Goal: Submit feedback/report problem: Submit feedback/report problem

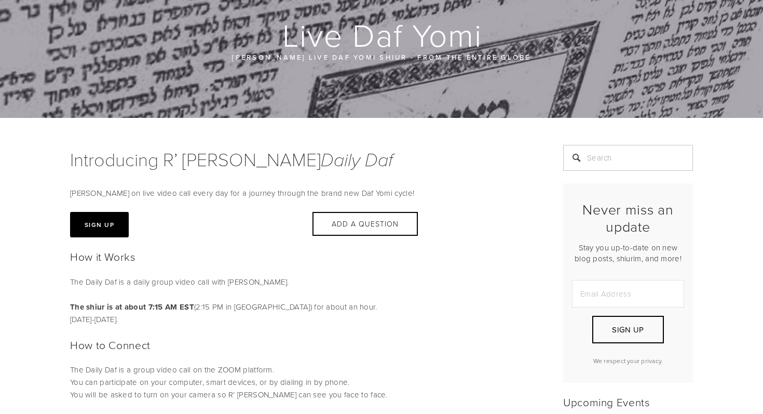
scroll to position [160, 0]
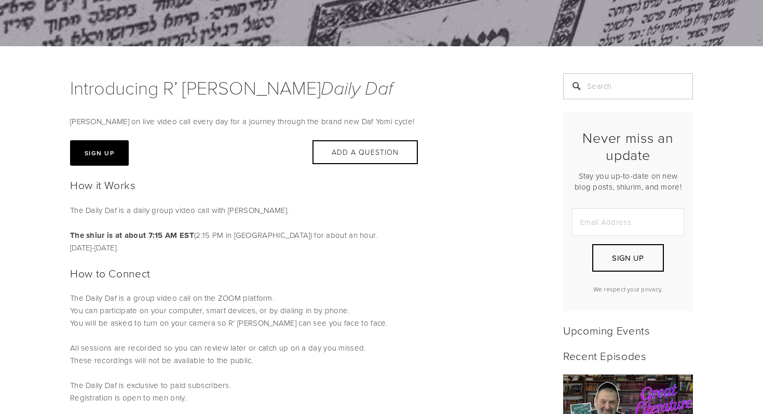
click at [279, 217] on p "The Daily Daf is a daily group video call with Rabbi Orlofsky. The shiur is at …" at bounding box center [303, 229] width 467 height 50
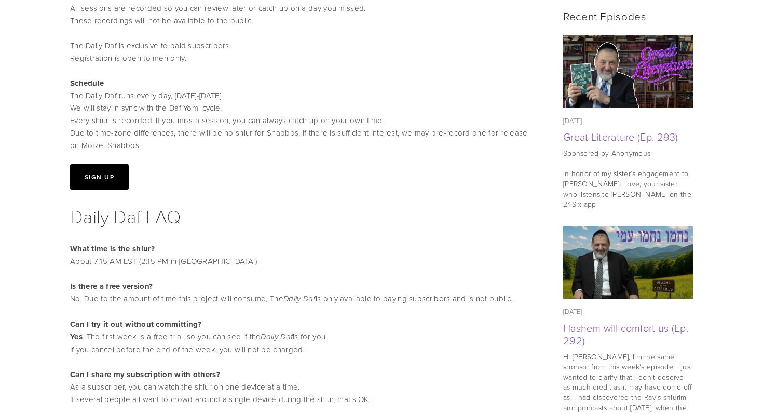
scroll to position [501, 0]
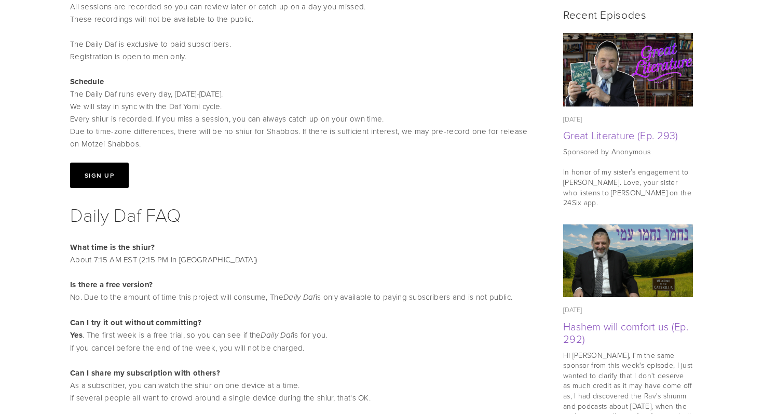
click at [96, 179] on button "Sign Up" at bounding box center [99, 174] width 59 height 25
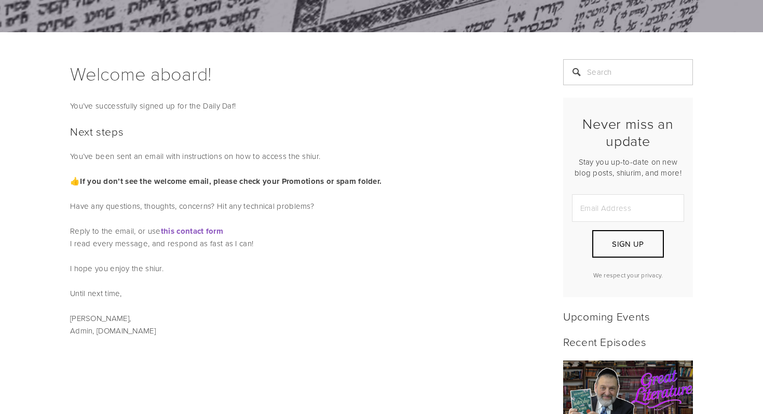
scroll to position [168, 0]
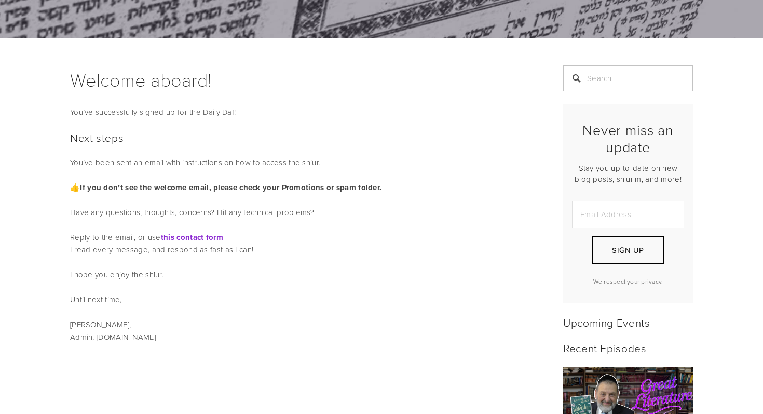
click at [212, 239] on strong "this contact form" at bounding box center [192, 237] width 62 height 11
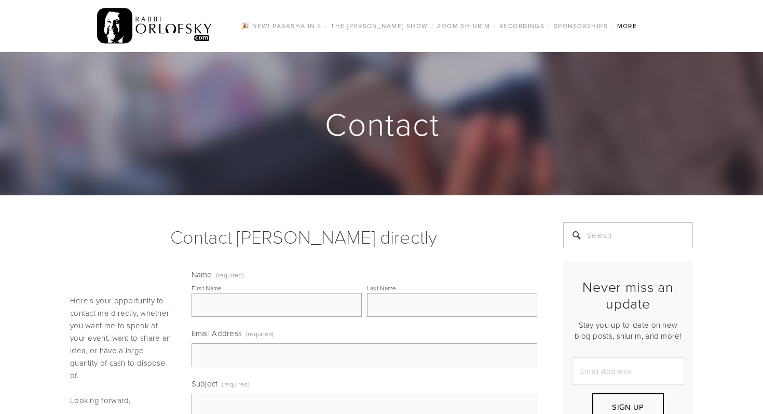
click at [230, 312] on input "First Name" at bounding box center [277, 305] width 170 height 24
type input "[PERSON_NAME]"
type input "Handwerger"
type input "shandwer@umd.edu"
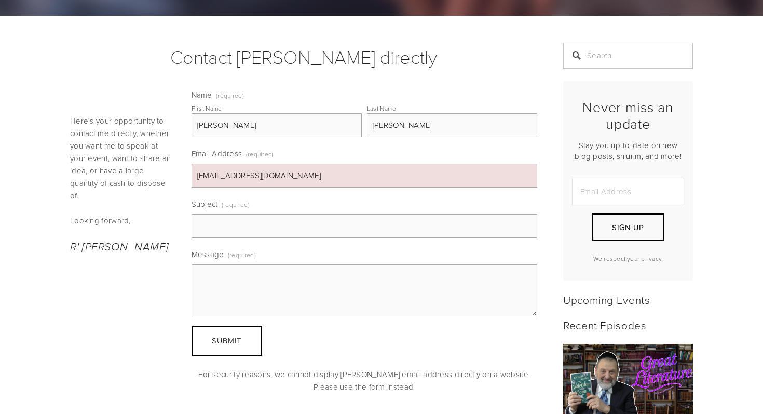
scroll to position [183, 0]
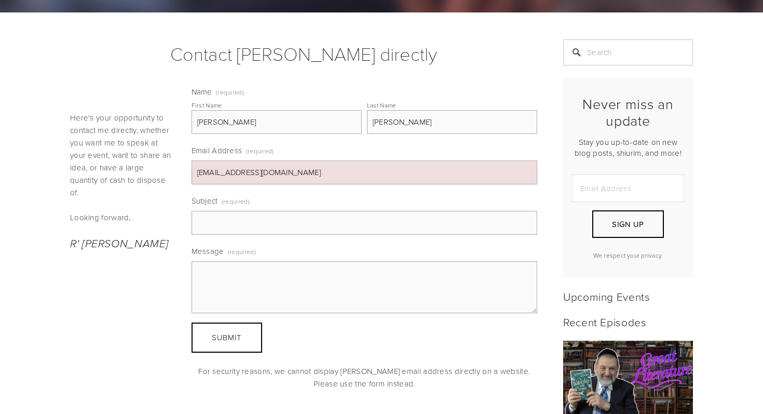
click at [222, 214] on input "Subject (required)" at bounding box center [365, 223] width 346 height 24
type input "Daf Yomi"
click at [214, 279] on textarea "Message (required)" at bounding box center [365, 287] width 346 height 52
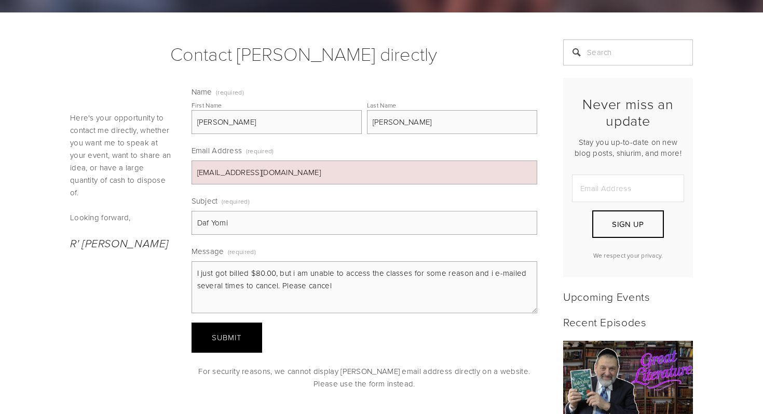
type textarea "I just got billed $80.00, but i am unable to access the classes for some reason…"
click at [214, 336] on span "Submit" at bounding box center [227, 337] width 30 height 11
